Goal: Transaction & Acquisition: Purchase product/service

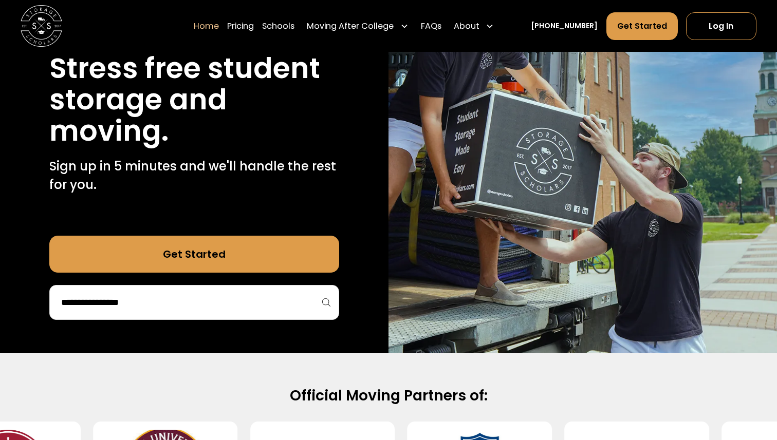
scroll to position [182, 0]
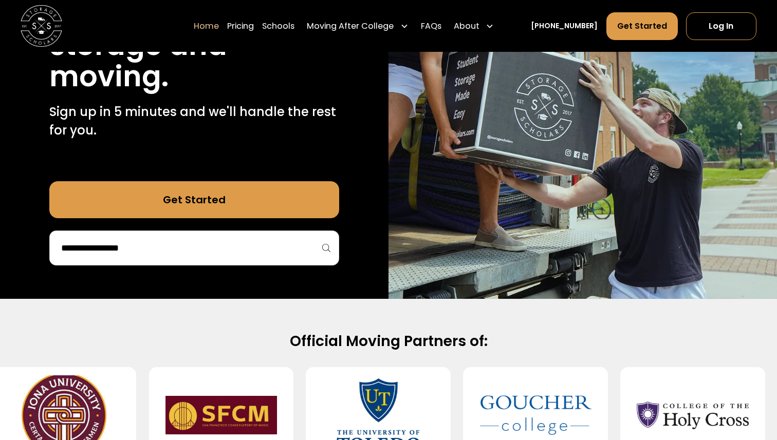
click at [276, 234] on div at bounding box center [194, 248] width 290 height 35
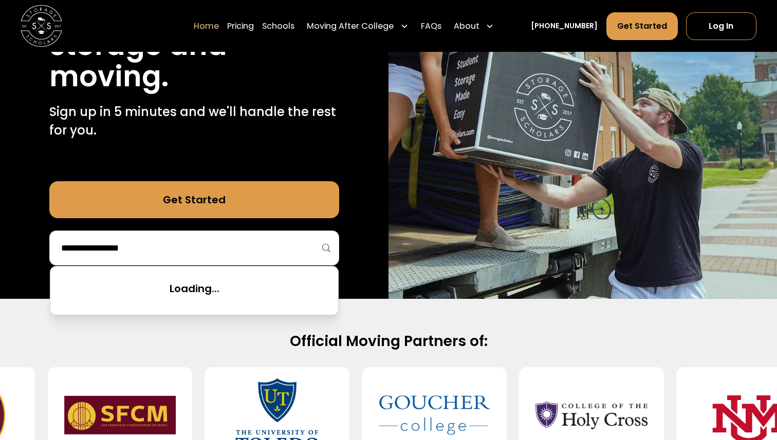
click at [276, 249] on input "search" at bounding box center [194, 247] width 268 height 17
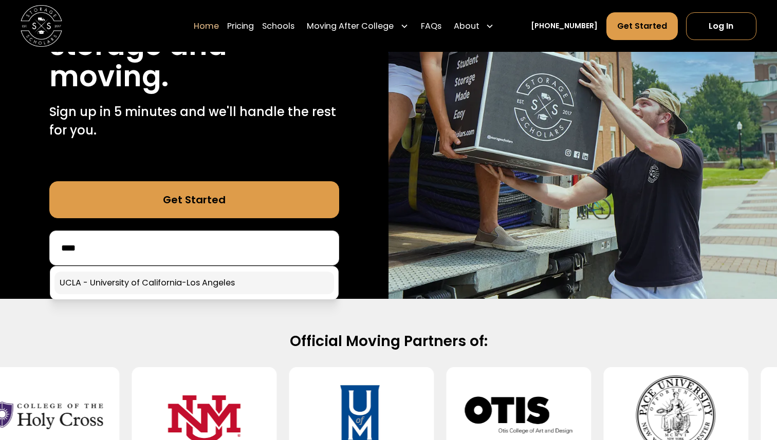
type input "****"
click at [242, 284] on link at bounding box center [194, 283] width 280 height 23
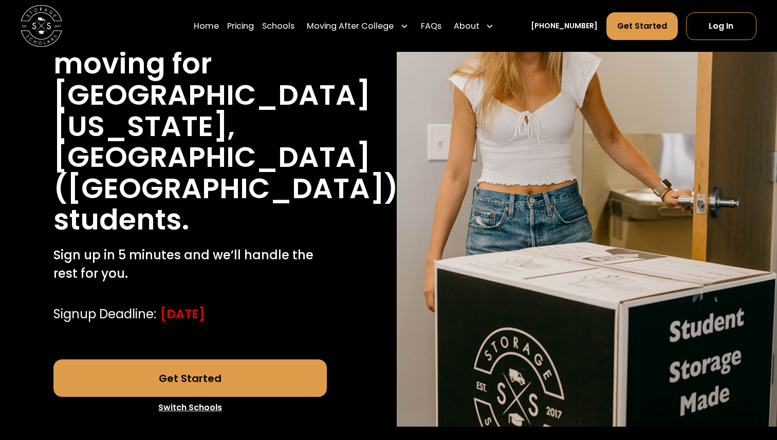
scroll to position [191, 0]
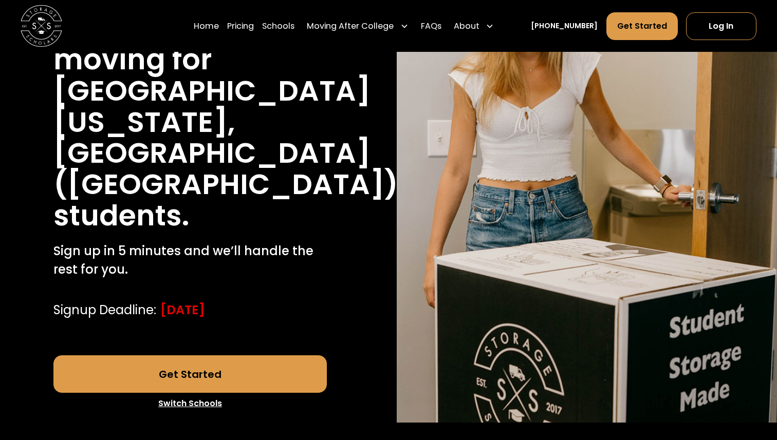
click at [308, 356] on link "Get Started" at bounding box center [190, 374] width 274 height 37
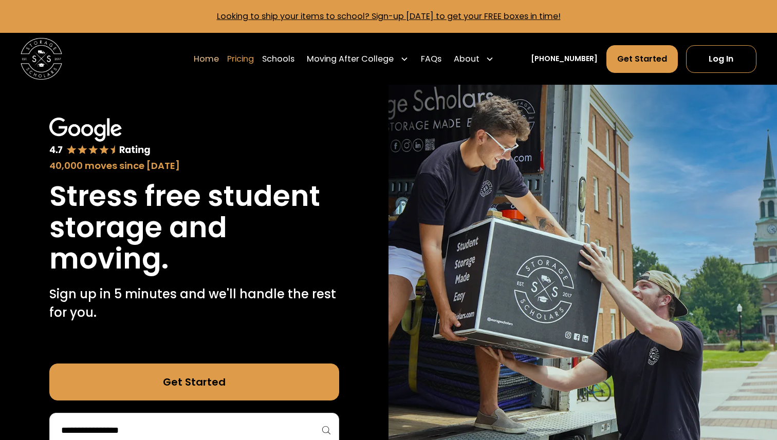
click at [254, 60] on link "Pricing" at bounding box center [240, 59] width 27 height 29
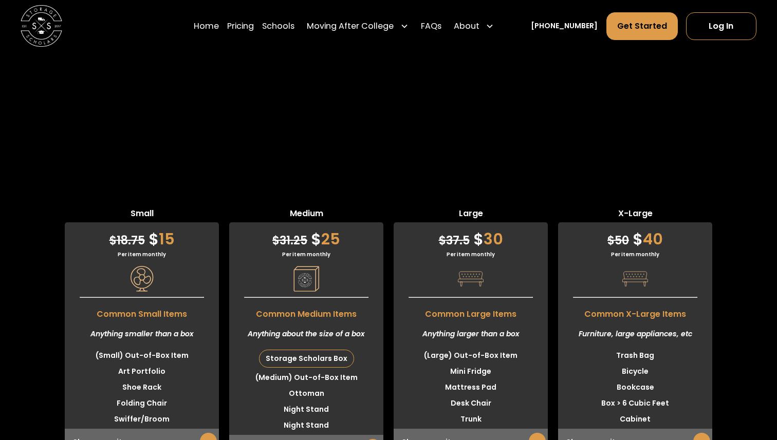
scroll to position [2400, 0]
